Goal: Find contact information: Find contact information

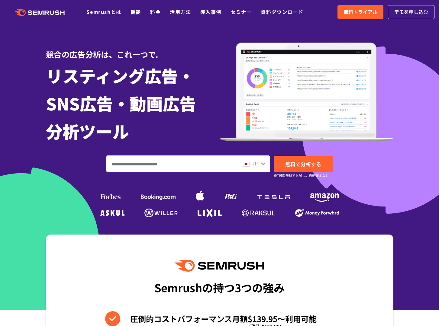
click at [45, 11] on icon at bounding box center [47, 13] width 5 height 4
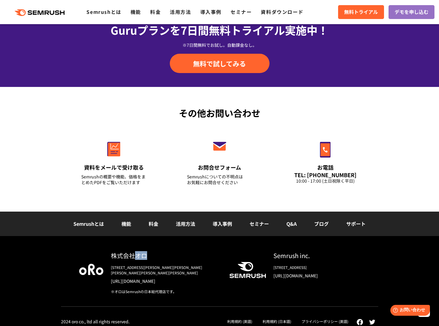
drag, startPoint x: 147, startPoint y: 256, endPoint x: 137, endPoint y: 257, distance: 10.9
click at [137, 257] on div "株式会社オロ" at bounding box center [165, 255] width 109 height 9
copy div "オロ"
